Goal: Task Accomplishment & Management: Manage account settings

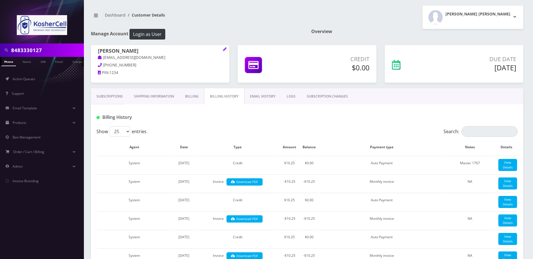
click at [55, 50] on input "8483330127" at bounding box center [46, 50] width 71 height 11
type input "donesh"
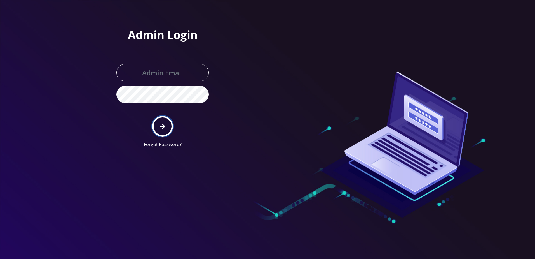
click at [166, 127] on button "submit" at bounding box center [162, 126] width 20 height 20
type input "[PERSON_NAME][EMAIL_ADDRESS][DOMAIN_NAME]"
click at [163, 127] on icon "submit" at bounding box center [162, 125] width 5 height 5
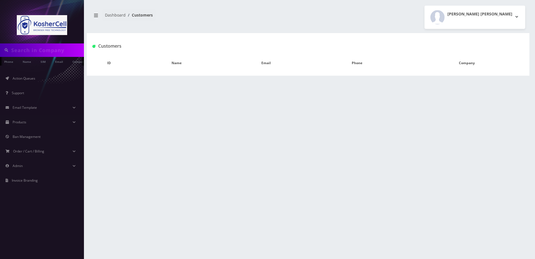
type input "donesh"
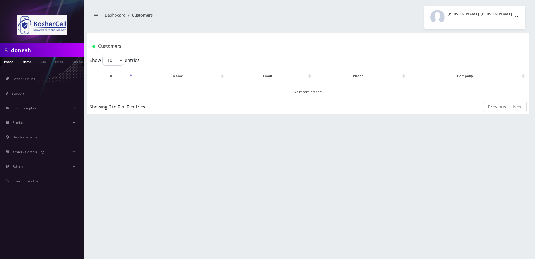
click at [28, 64] on link "Name" at bounding box center [27, 61] width 14 height 9
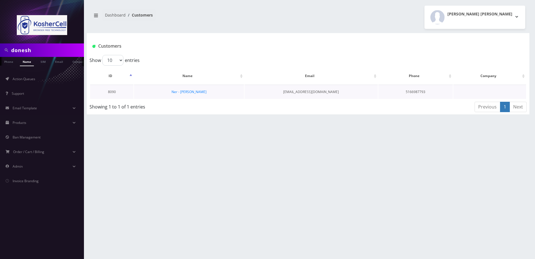
click at [197, 88] on td "Ner - Aaron Donesh" at bounding box center [189, 91] width 110 height 14
click at [195, 90] on link "Ner - Aaron Donesh" at bounding box center [188, 91] width 35 height 5
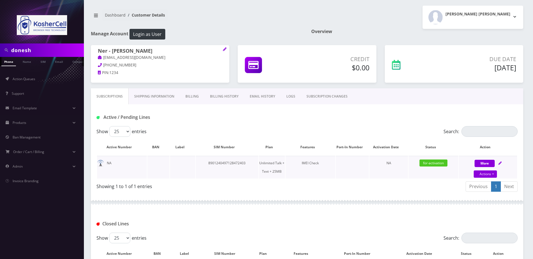
click at [503, 161] on div "More Actions Suspend Close Unpause Swap Sim Confirm" at bounding box center [488, 167] width 58 height 17
select select "364"
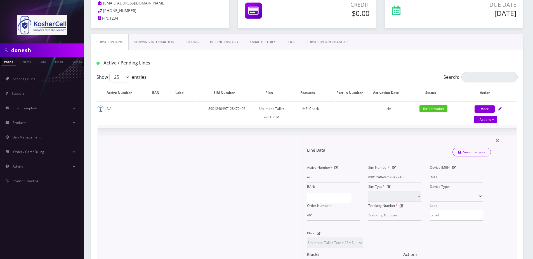
scroll to position [112, 0]
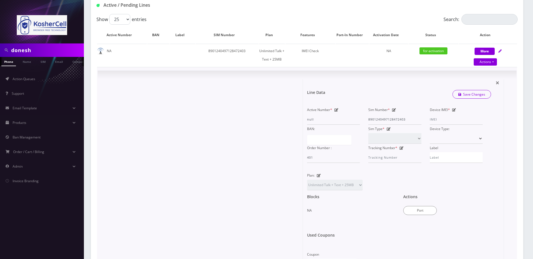
click at [455, 107] on div "Device IMEI *" at bounding box center [456, 114] width 61 height 19
click at [453, 110] on icon at bounding box center [454, 109] width 4 height 3
click at [440, 119] on input "Device IMEI *" at bounding box center [456, 119] width 53 height 11
type input "358291741329943"
click at [470, 92] on link "Save Changes" at bounding box center [472, 94] width 39 height 9
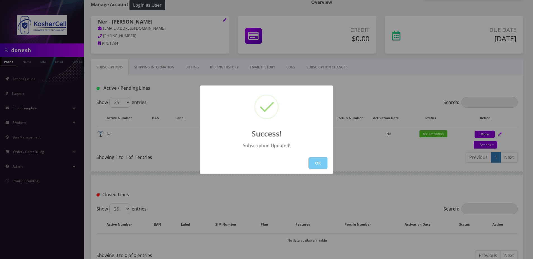
scroll to position [66, 0]
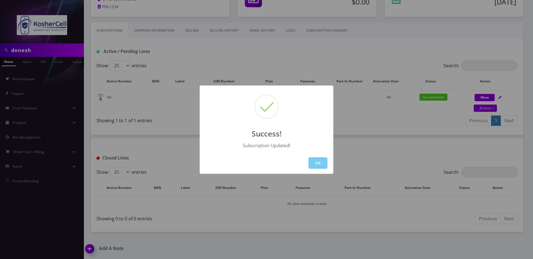
click at [316, 168] on button "OK" at bounding box center [318, 162] width 19 height 11
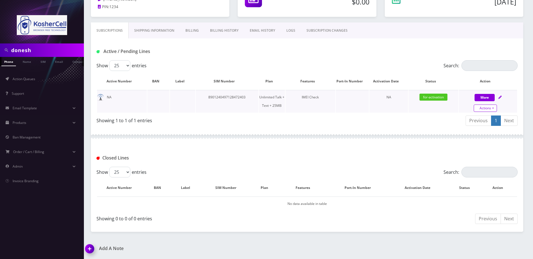
click at [489, 105] on link "Actions" at bounding box center [485, 107] width 23 height 7
select select "364"
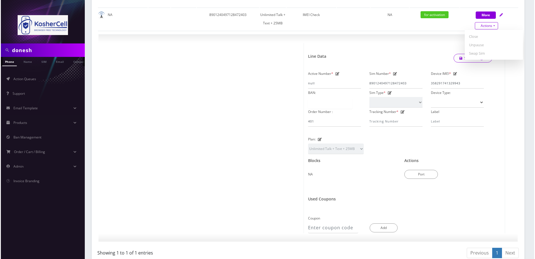
scroll to position [234, 0]
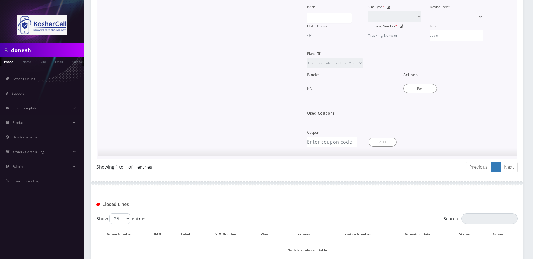
click at [409, 95] on div "Actions Port" at bounding box center [447, 82] width 96 height 29
click at [411, 93] on button "Port" at bounding box center [420, 88] width 34 height 9
type input "8901240497128472403"
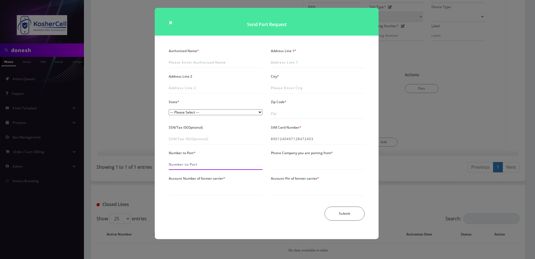
click at [170, 161] on input "Number to Port *" at bounding box center [216, 164] width 94 height 11
type input "5163983390"
click at [278, 167] on input "Phone Company you are porting from *" at bounding box center [318, 164] width 94 height 11
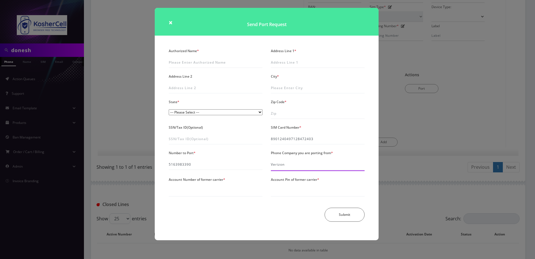
type input "Verizon"
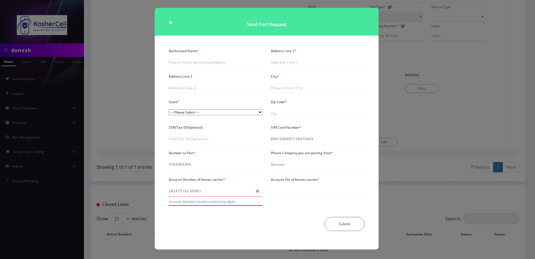
click at [191, 194] on input "282475142-00001" at bounding box center [216, 190] width 94 height 11
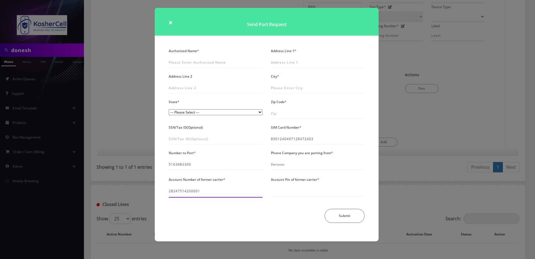
type input "28247514200001"
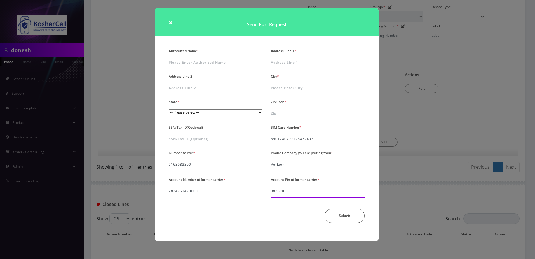
type input "983390"
click at [201, 62] on input "Authorized Name *" at bounding box center [216, 62] width 94 height 11
type input "Aaron Donesh"
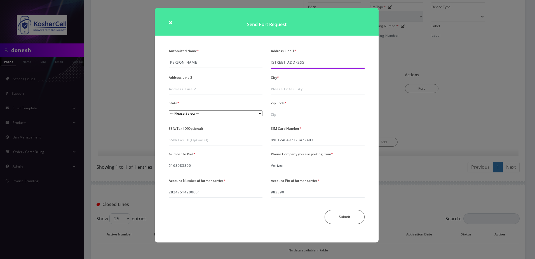
type input "2 Berkshire Road"
type input "Great Nech"
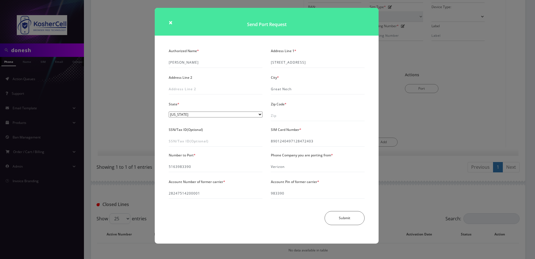
select select "NY"
type input "11023"
drag, startPoint x: 360, startPoint y: 222, endPoint x: 361, endPoint y: 210, distance: 11.8
click at [361, 210] on div "Authorized Name * Aaron Donesh Address Line 1 * 2 Berkshire Road Address Line 2…" at bounding box center [267, 139] width 204 height 184
click at [352, 214] on button "Submit" at bounding box center [345, 219] width 40 height 14
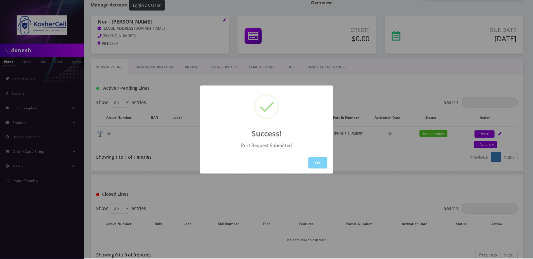
scroll to position [66, 0]
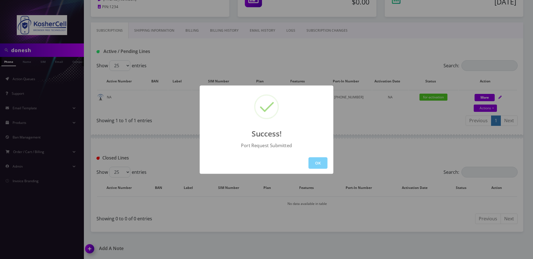
click at [328, 167] on div "OK" at bounding box center [267, 163] width 134 height 22
click at [320, 165] on button "OK" at bounding box center [318, 162] width 19 height 11
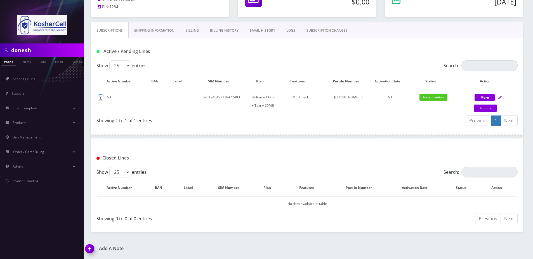
click at [48, 46] on input "donesh" at bounding box center [46, 50] width 71 height 11
paste input "3478262600"
type input "3478262600"
